Goal: Task Accomplishment & Management: Complete application form

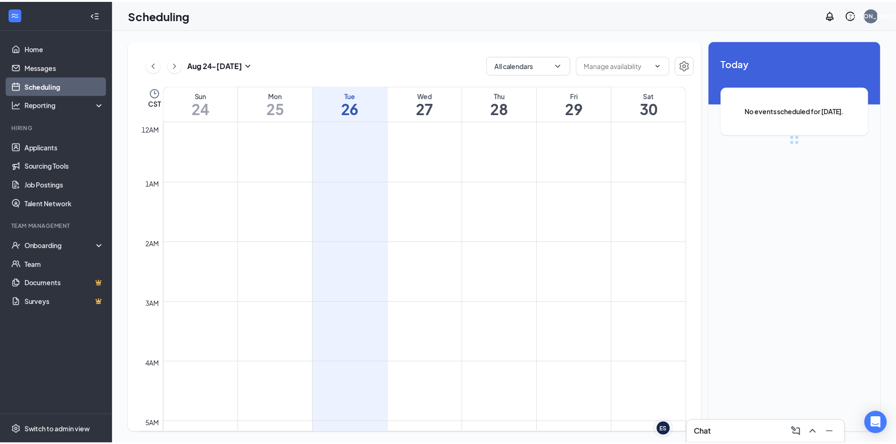
scroll to position [462, 0]
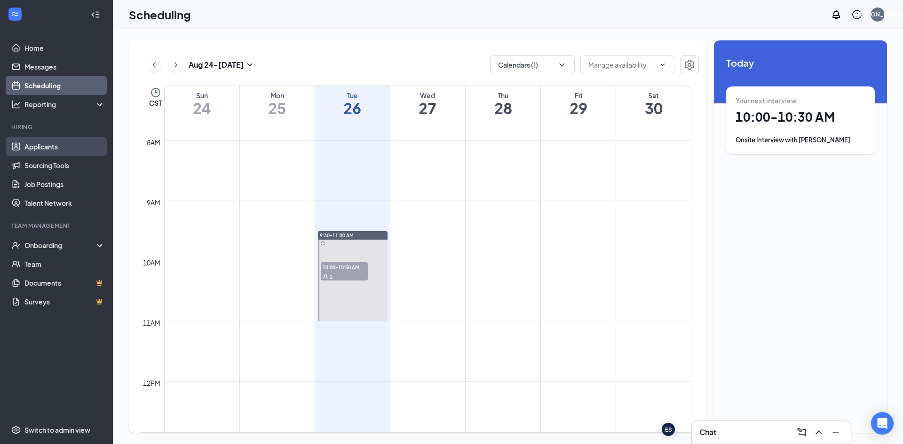
click at [63, 151] on link "Applicants" at bounding box center [64, 146] width 80 height 19
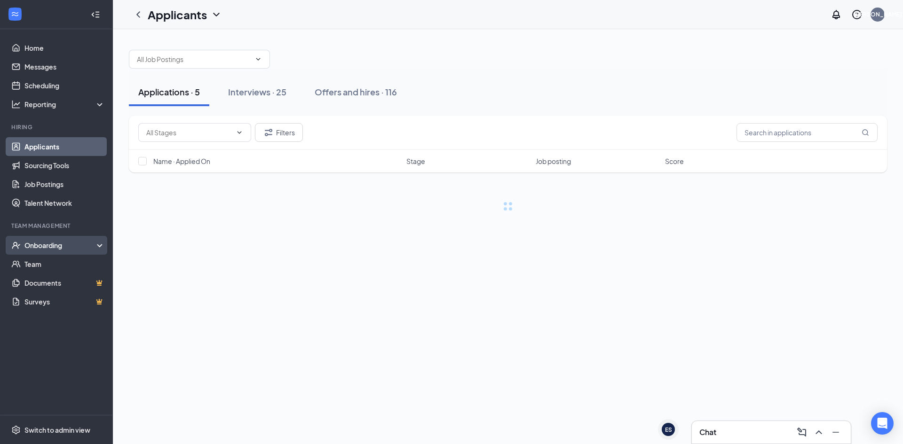
click at [68, 246] on div "Onboarding" at bounding box center [60, 245] width 72 height 9
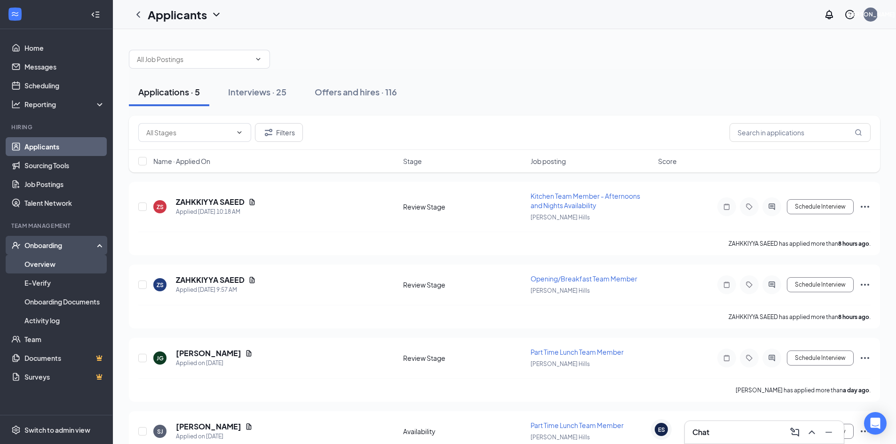
click at [69, 258] on link "Overview" at bounding box center [64, 264] width 80 height 19
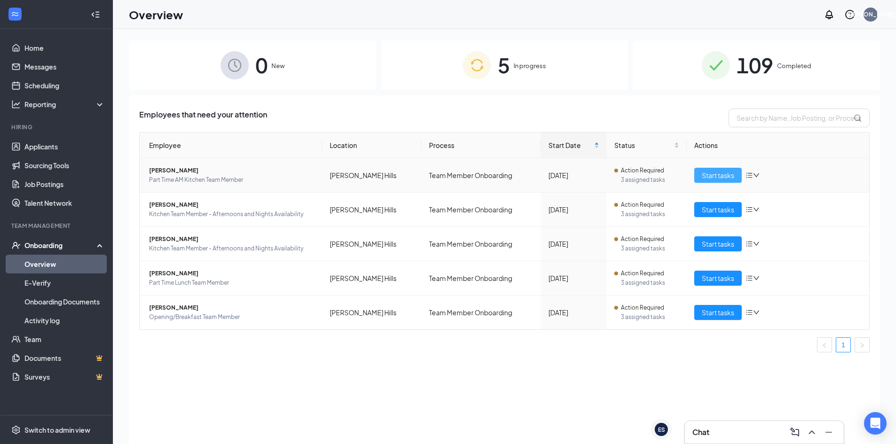
click at [730, 175] on span "Start tasks" at bounding box center [717, 175] width 32 height 10
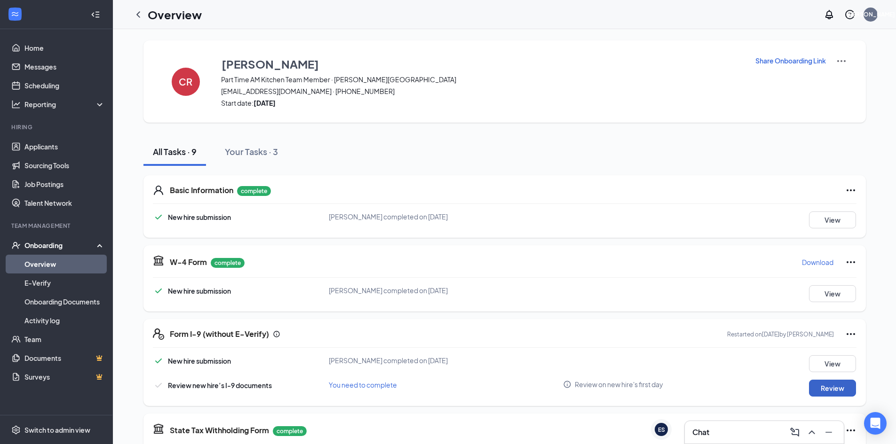
click at [809, 385] on button "Review" at bounding box center [832, 388] width 47 height 17
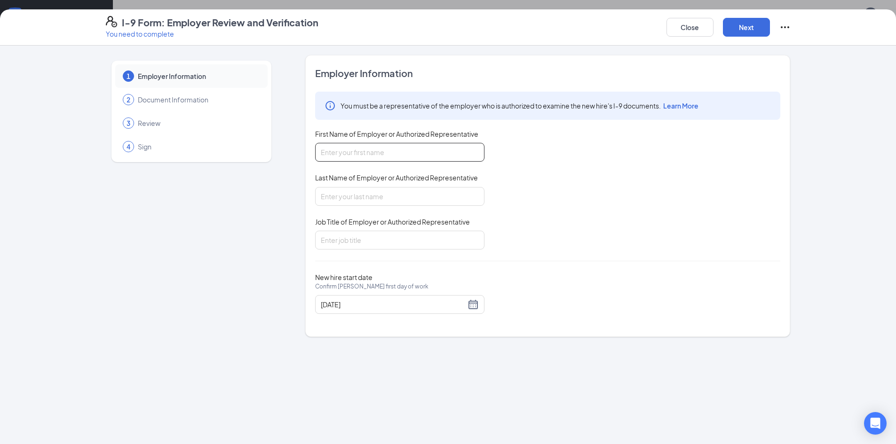
click at [404, 150] on input "First Name of Employer or Authorized Representative" at bounding box center [399, 152] width 169 height 19
type input "[PERSON_NAME]"
type input "Talent Director"
click at [748, 27] on button "Next" at bounding box center [746, 27] width 47 height 19
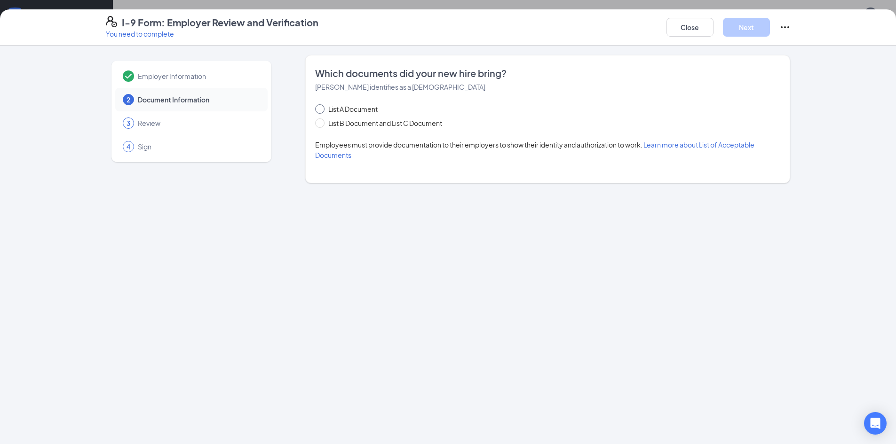
click at [354, 105] on span "List A Document" at bounding box center [352, 109] width 57 height 10
click at [322, 105] on input "List A Document" at bounding box center [318, 107] width 7 height 7
radio input "true"
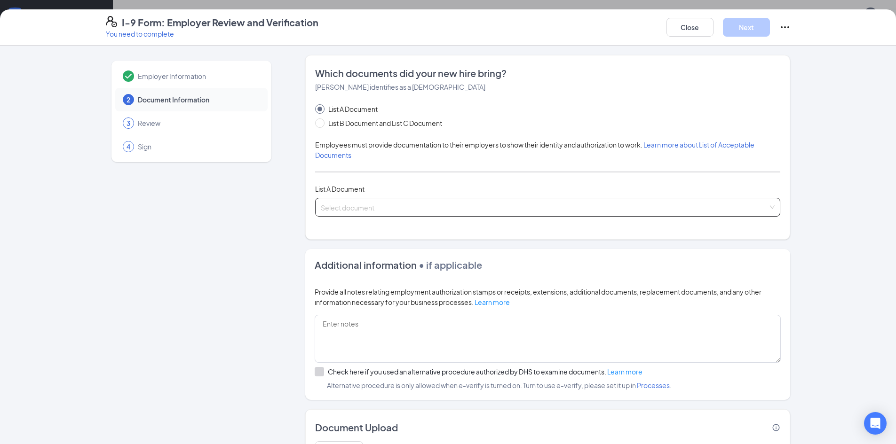
click at [389, 202] on input "search" at bounding box center [544, 205] width 447 height 14
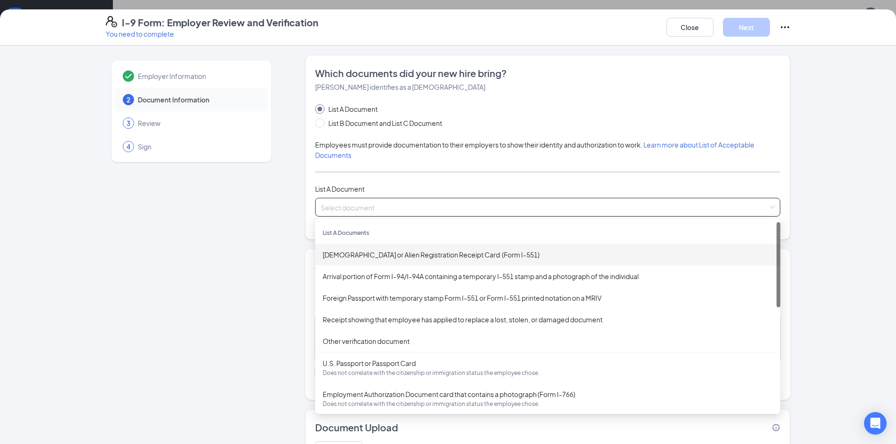
click at [418, 259] on div "[DEMOGRAPHIC_DATA] or Alien Registration Receipt Card (Form I-551)" at bounding box center [547, 255] width 450 height 10
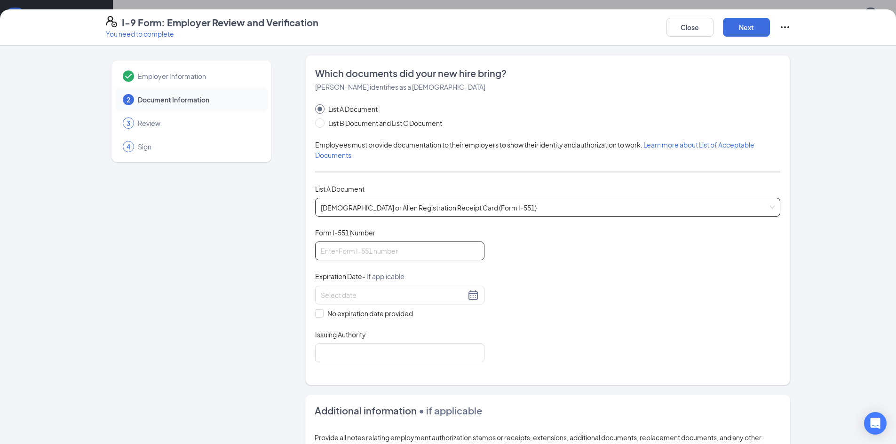
click at [421, 258] on input "Form I-551 Number" at bounding box center [399, 251] width 169 height 19
type input "SRC6456917934"
click at [339, 298] on input at bounding box center [393, 295] width 145 height 10
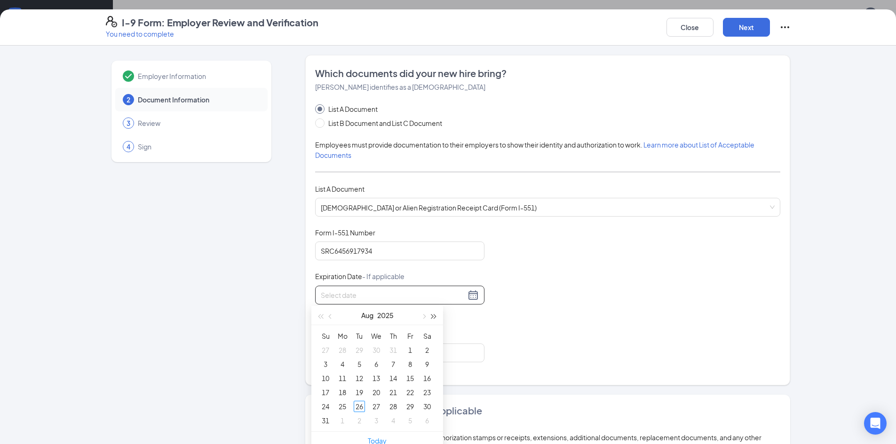
click at [437, 317] on button "button" at bounding box center [434, 315] width 10 height 19
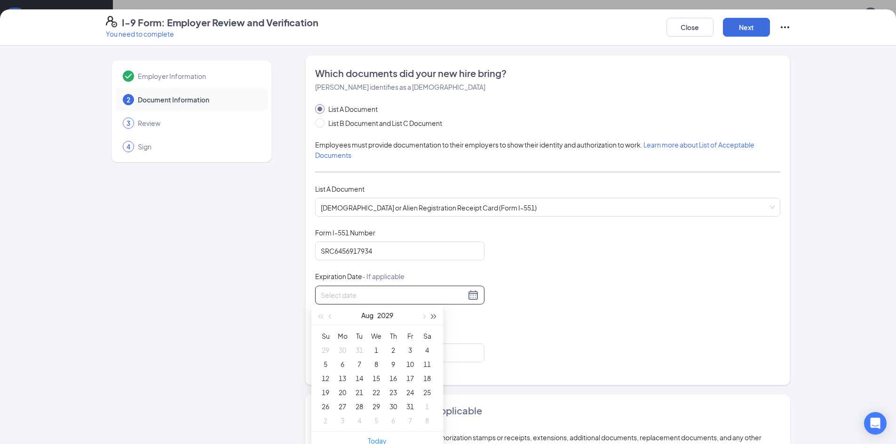
click at [437, 317] on button "button" at bounding box center [434, 315] width 10 height 19
type input "[DATE]"
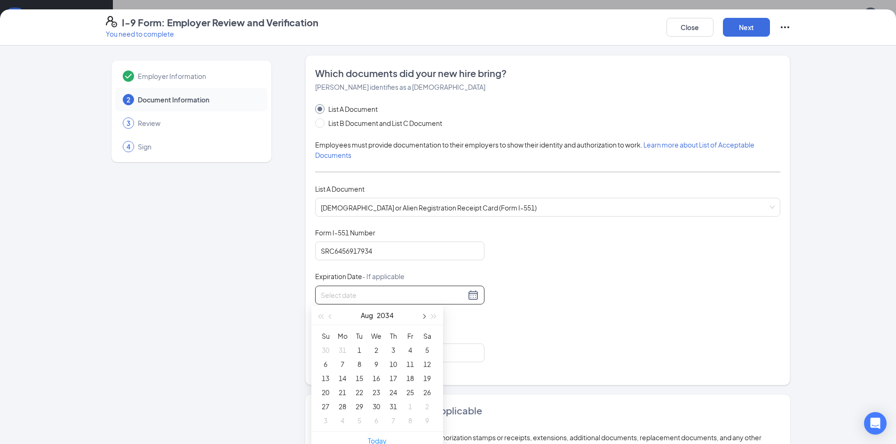
click at [425, 317] on span "button" at bounding box center [423, 317] width 5 height 5
type input "[DATE]"
click at [324, 395] on div "17" at bounding box center [325, 392] width 11 height 11
click at [385, 361] on input "Issuing Authority" at bounding box center [399, 353] width 169 height 19
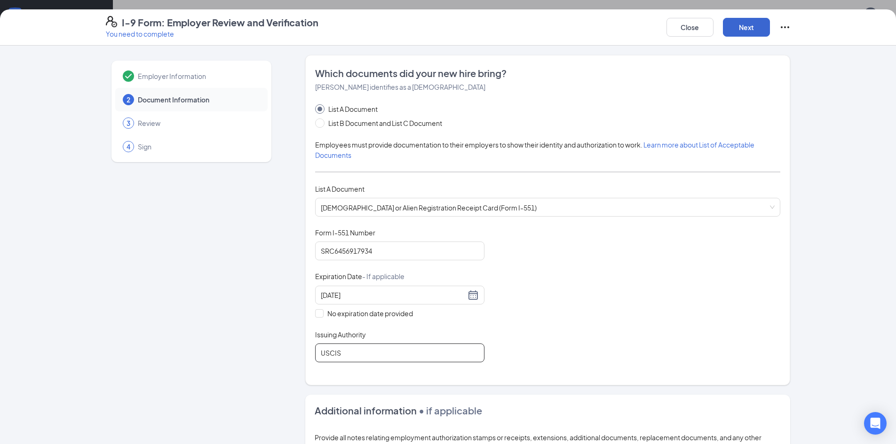
type input "USCIS"
click at [742, 28] on button "Next" at bounding box center [746, 27] width 47 height 19
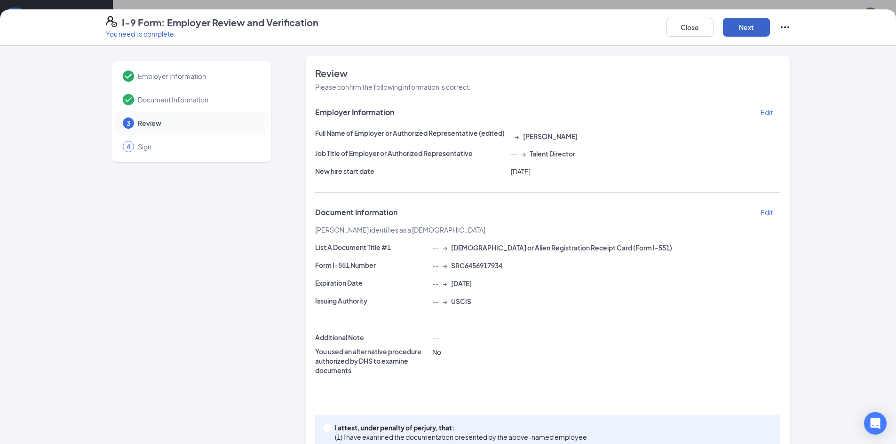
scroll to position [45, 0]
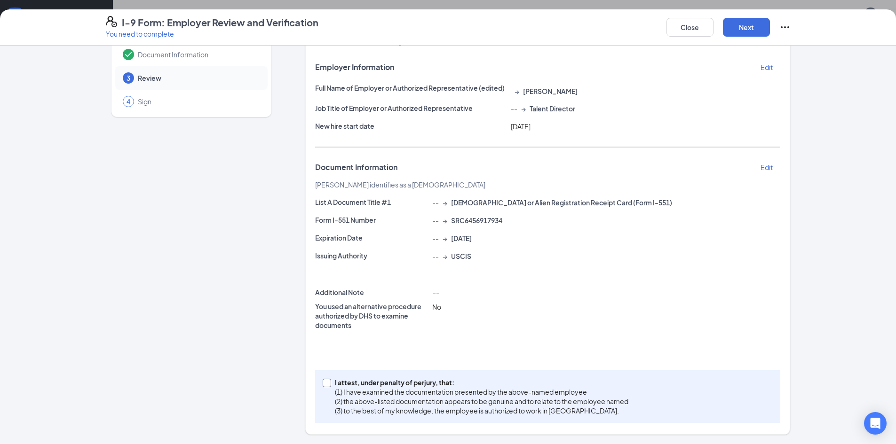
click at [331, 384] on span "I attest, under penalty of [PERSON_NAME], that: (1) I have examined the documen…" at bounding box center [481, 397] width 301 height 38
click at [329, 384] on input "I attest, under penalty of [PERSON_NAME], that: (1) I have examined the documen…" at bounding box center [325, 382] width 7 height 7
checkbox input "true"
click at [732, 26] on button "Next" at bounding box center [746, 27] width 47 height 19
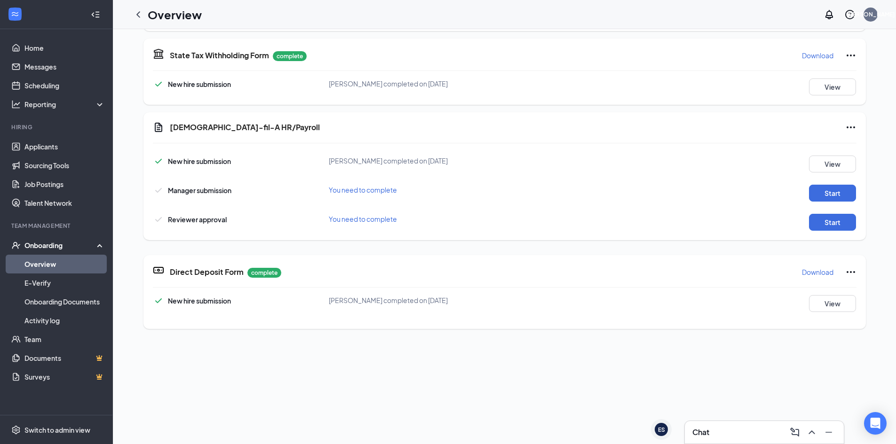
scroll to position [376, 0]
click at [845, 189] on button "Start" at bounding box center [832, 192] width 47 height 17
click at [838, 223] on button "Start" at bounding box center [832, 221] width 47 height 17
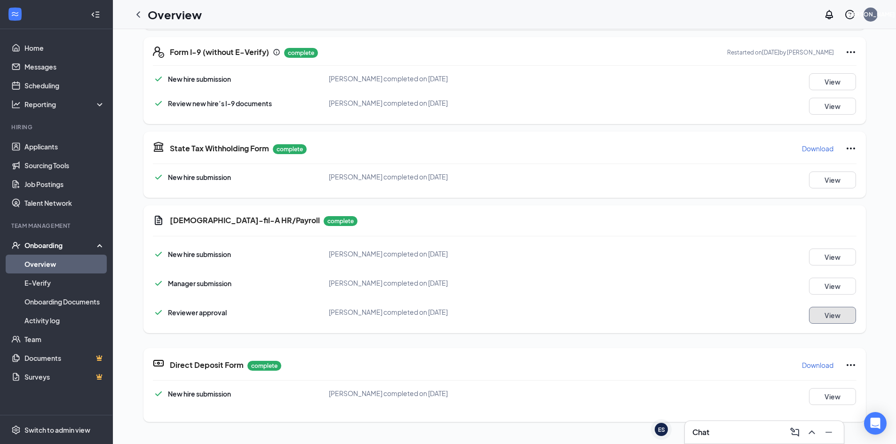
scroll to position [0, 0]
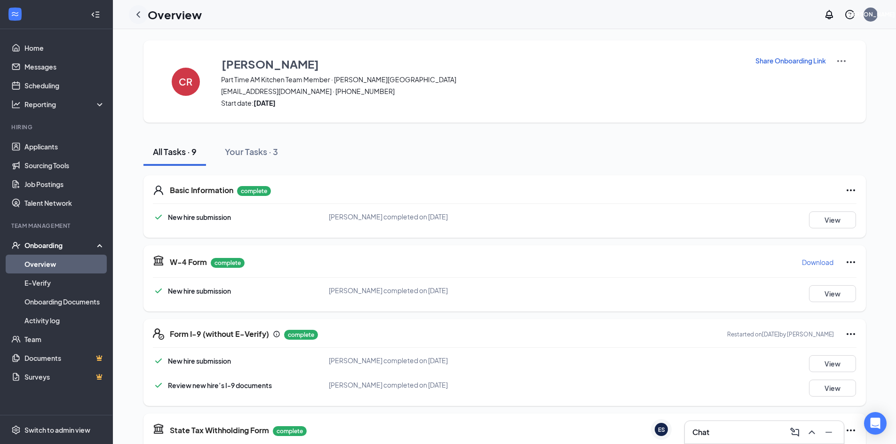
click at [135, 18] on icon "ChevronLeft" at bounding box center [138, 14] width 11 height 11
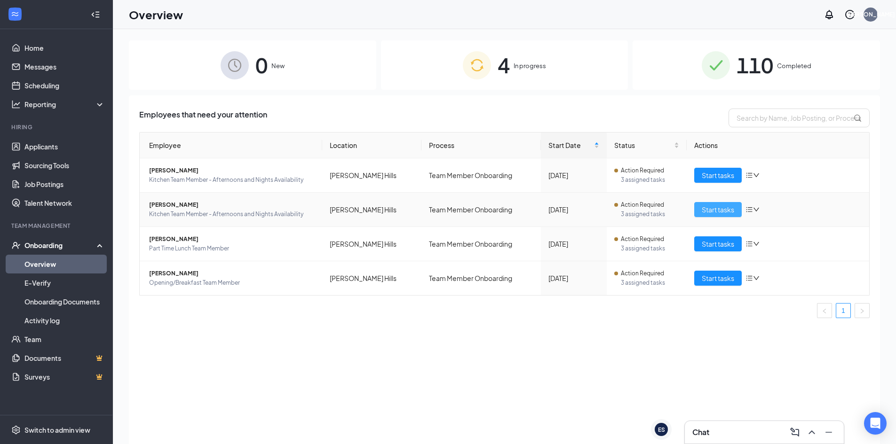
click at [709, 213] on span "Start tasks" at bounding box center [717, 209] width 32 height 10
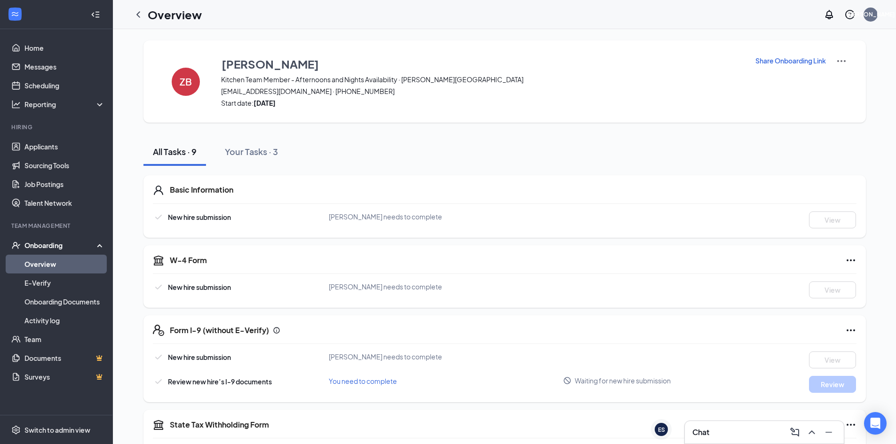
click at [780, 59] on p "Share Onboarding Link" at bounding box center [790, 60] width 71 height 9
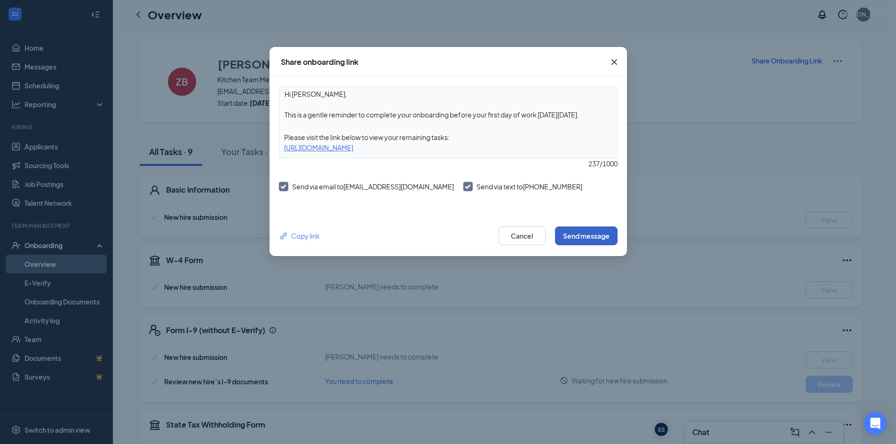
click at [577, 234] on button "Send message" at bounding box center [586, 236] width 63 height 19
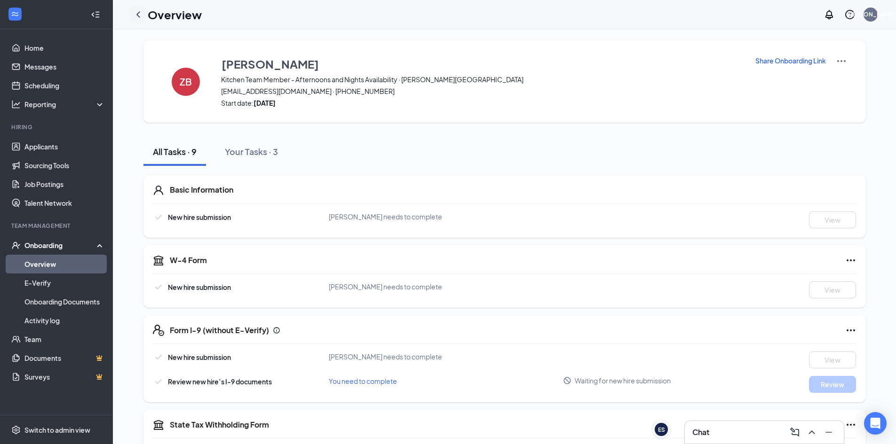
click at [142, 21] on div at bounding box center [138, 14] width 19 height 19
click at [137, 14] on icon "ChevronLeft" at bounding box center [138, 14] width 4 height 6
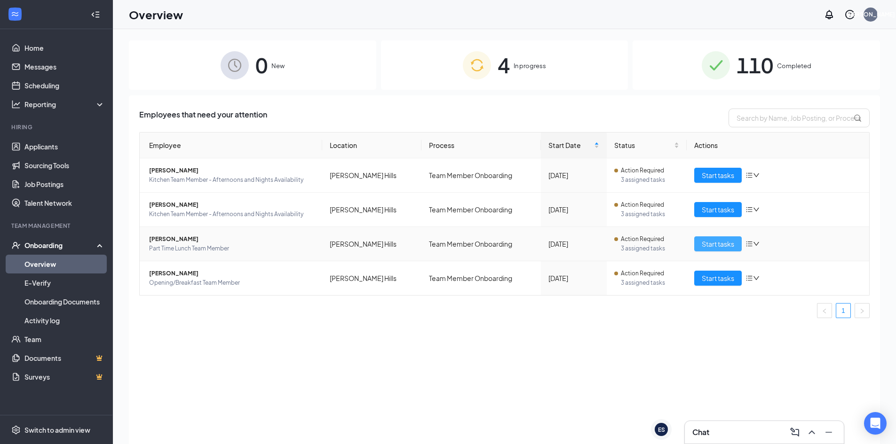
click at [718, 246] on span "Start tasks" at bounding box center [717, 244] width 32 height 10
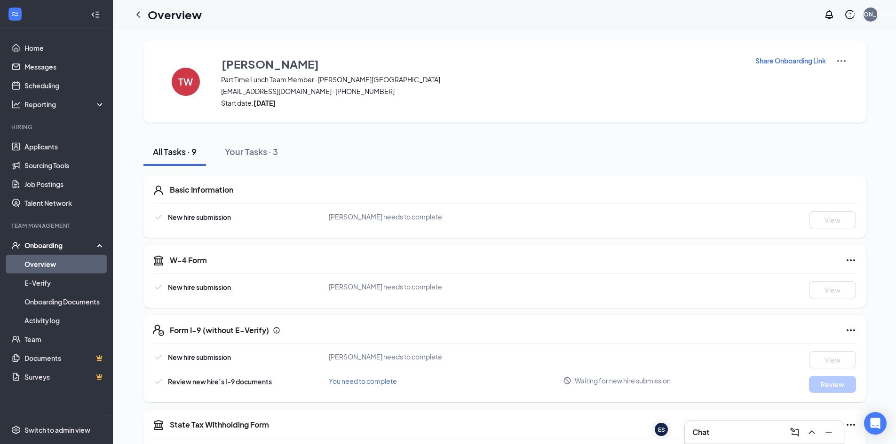
click at [141, 15] on icon "ChevronLeft" at bounding box center [138, 14] width 11 height 11
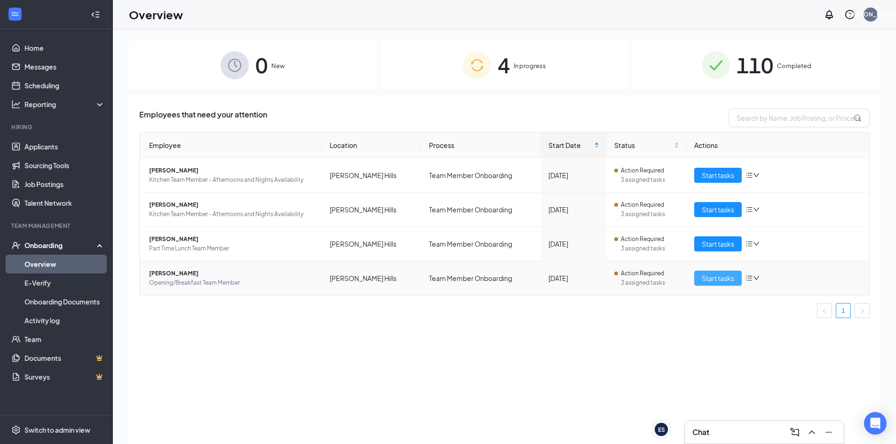
click at [721, 284] on button "Start tasks" at bounding box center [717, 278] width 47 height 15
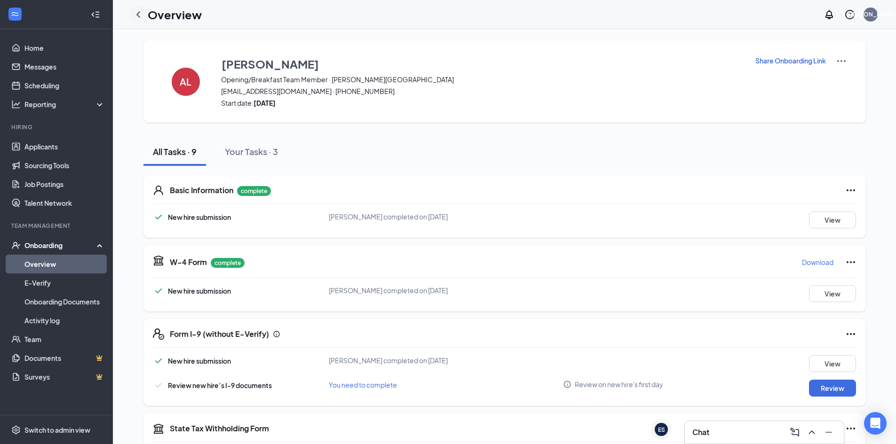
click at [136, 16] on icon "ChevronLeft" at bounding box center [138, 14] width 11 height 11
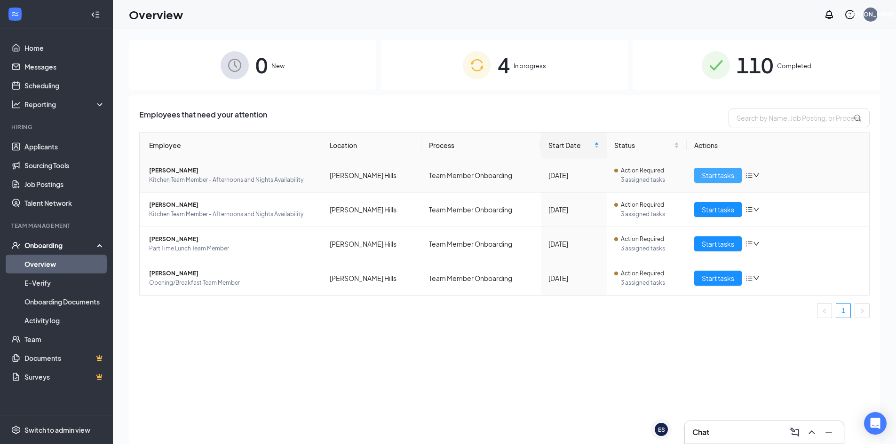
click at [715, 174] on span "Start tasks" at bounding box center [717, 175] width 32 height 10
